Goal: Information Seeking & Learning: Learn about a topic

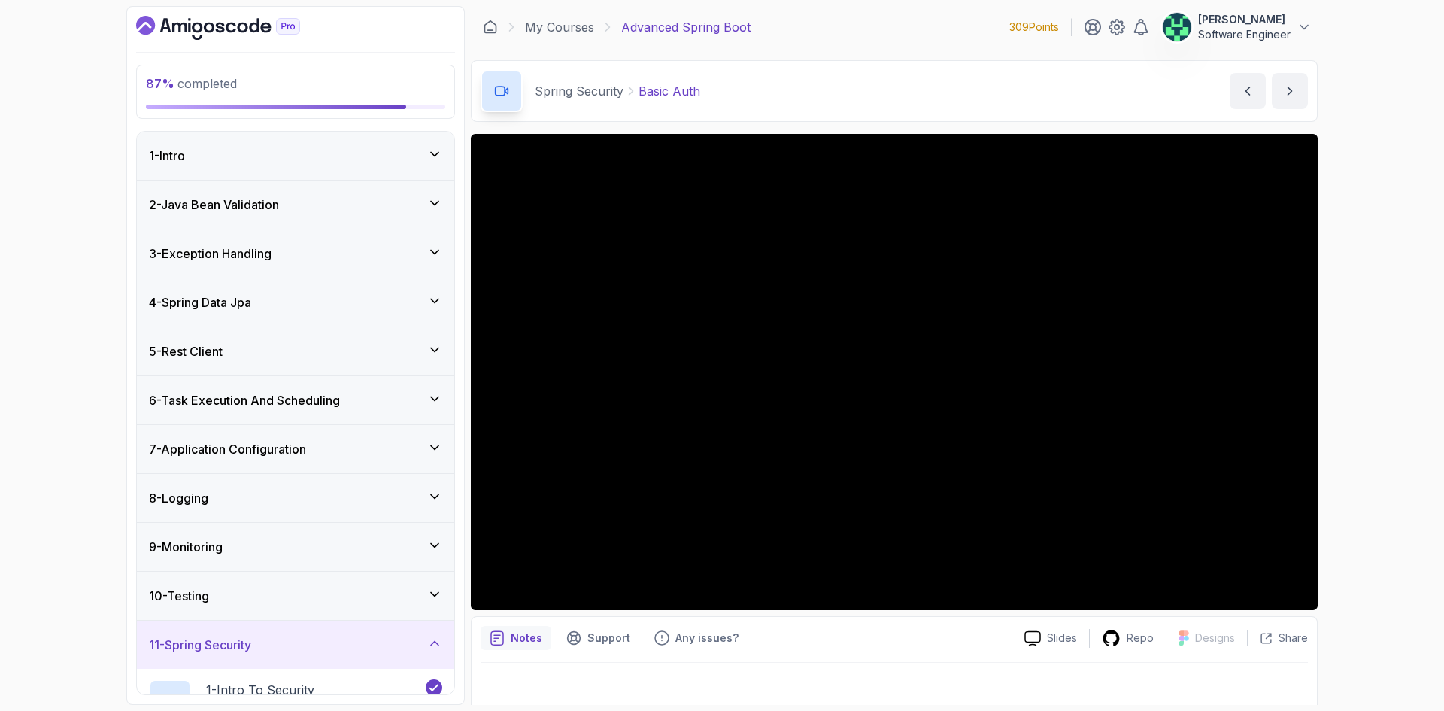
scroll to position [446, 0]
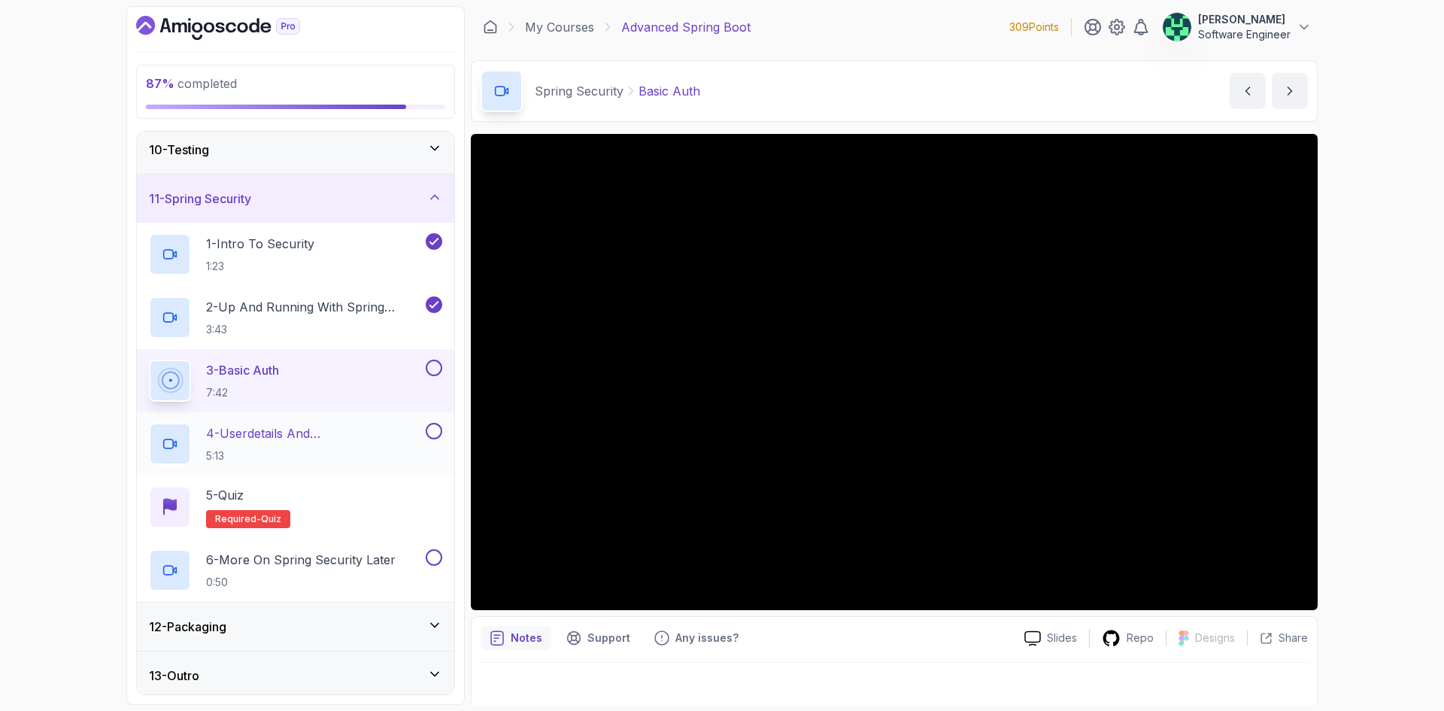
click at [339, 429] on p "4 - Userdetails And Bcryptpasswordencoder" at bounding box center [314, 433] width 217 height 18
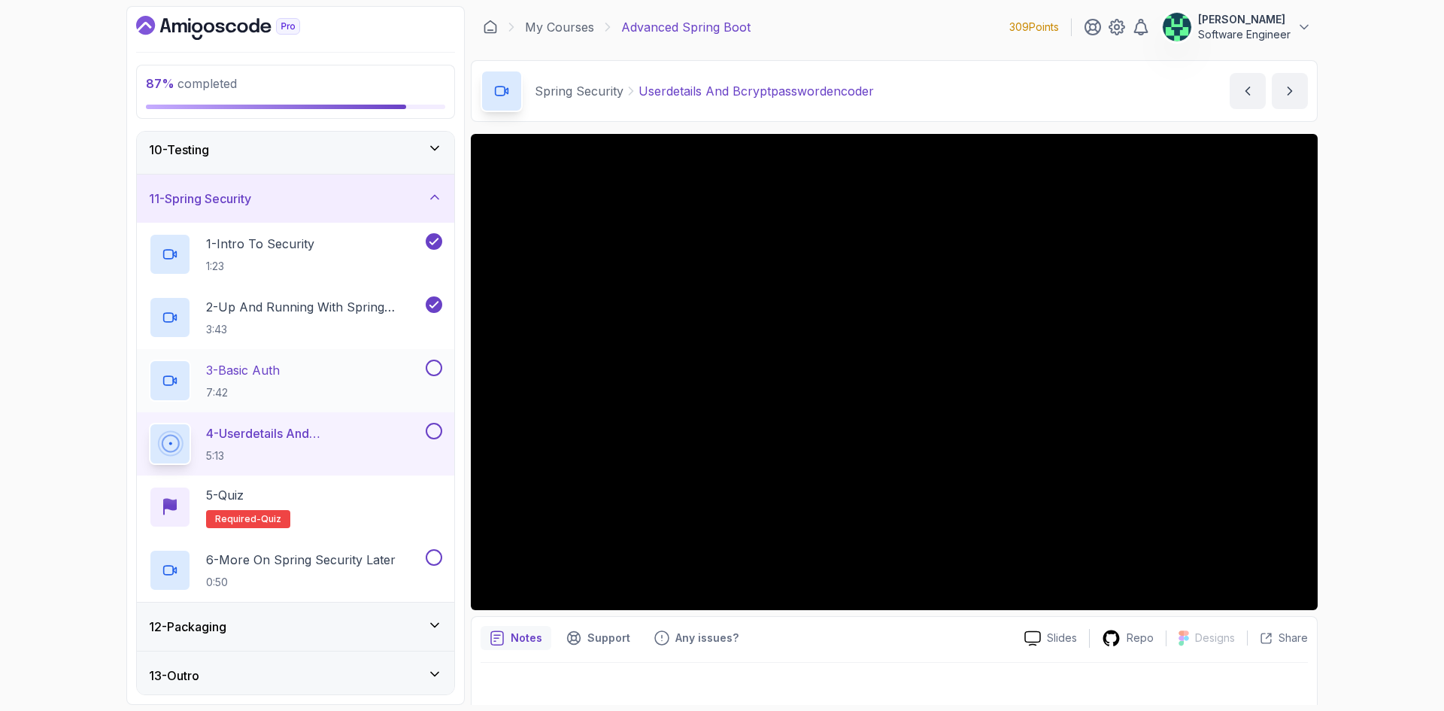
click at [320, 372] on div "3 - Basic Auth 7:42" at bounding box center [286, 381] width 274 height 42
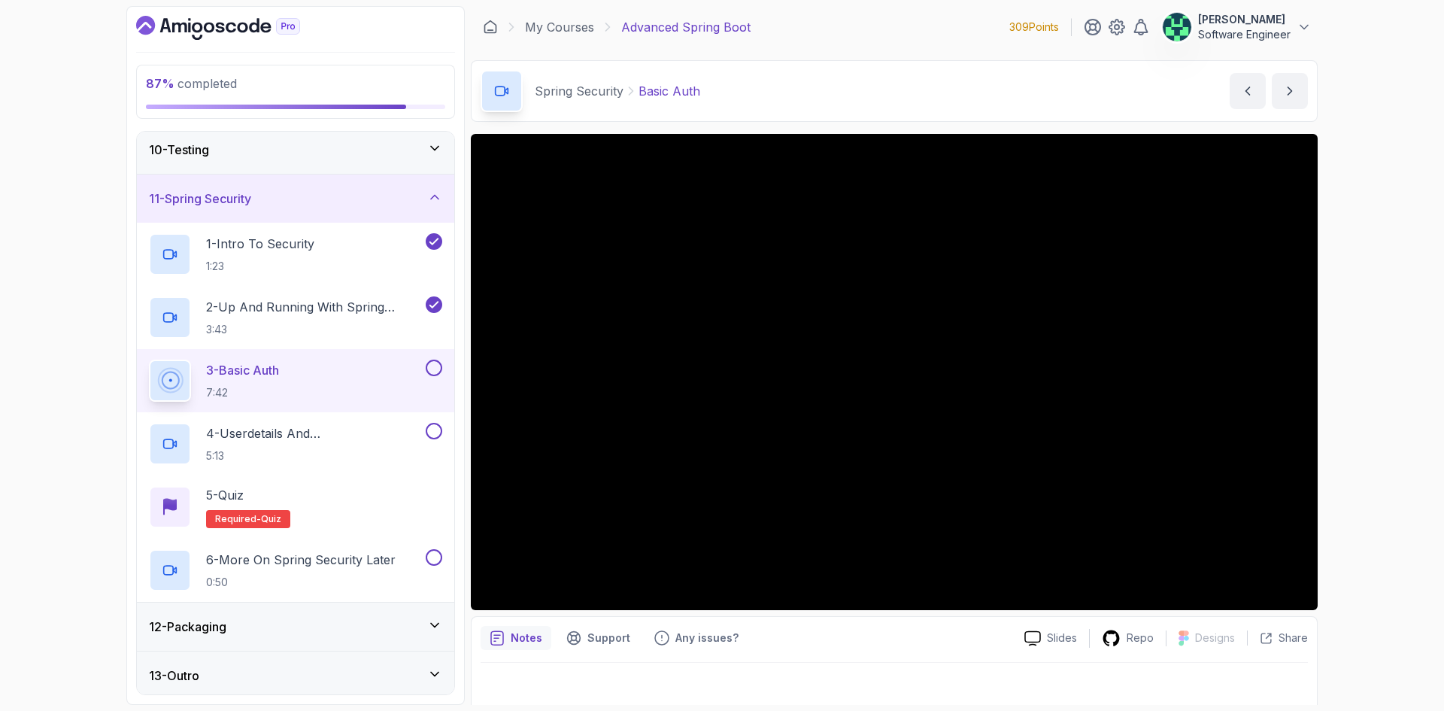
click at [226, 21] on icon "Dashboard" at bounding box center [218, 28] width 164 height 24
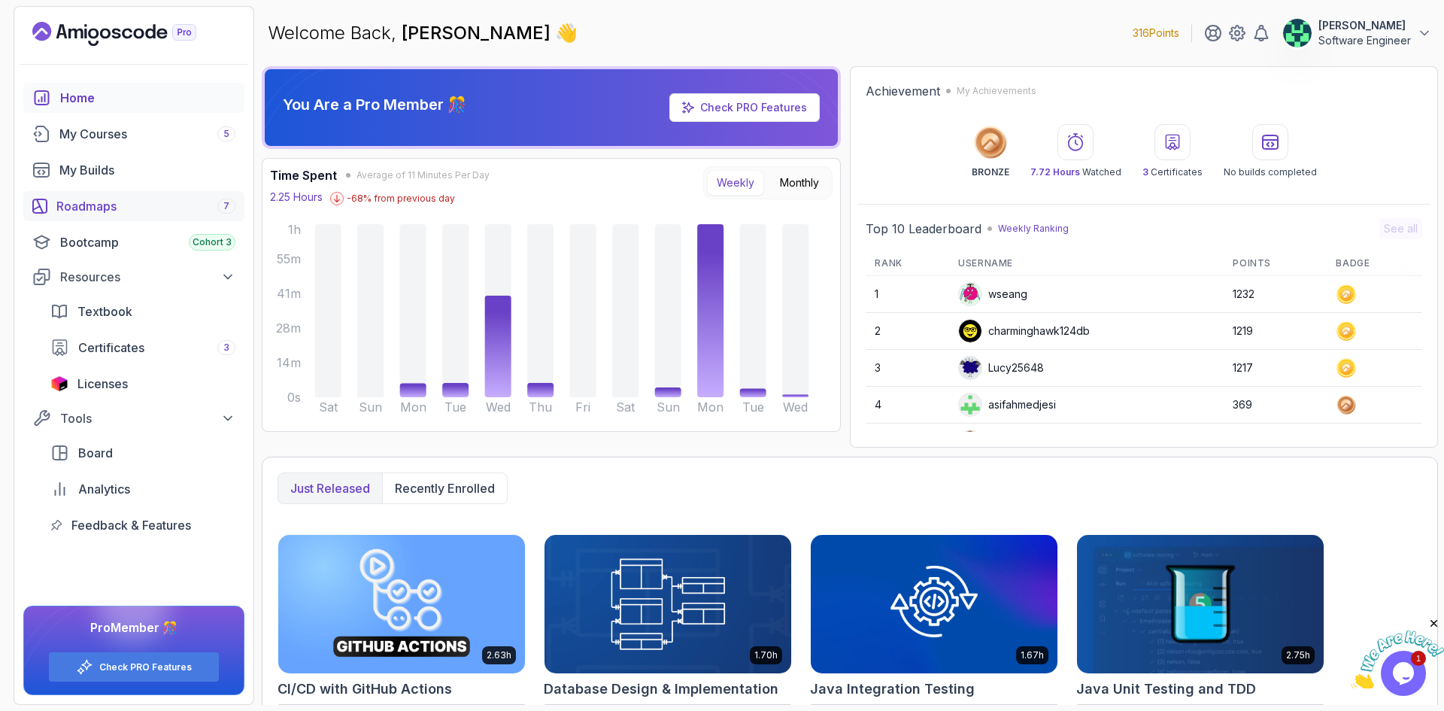
click at [105, 208] on div "Roadmaps 7" at bounding box center [145, 206] width 179 height 18
